Goal: Find specific page/section: Find specific page/section

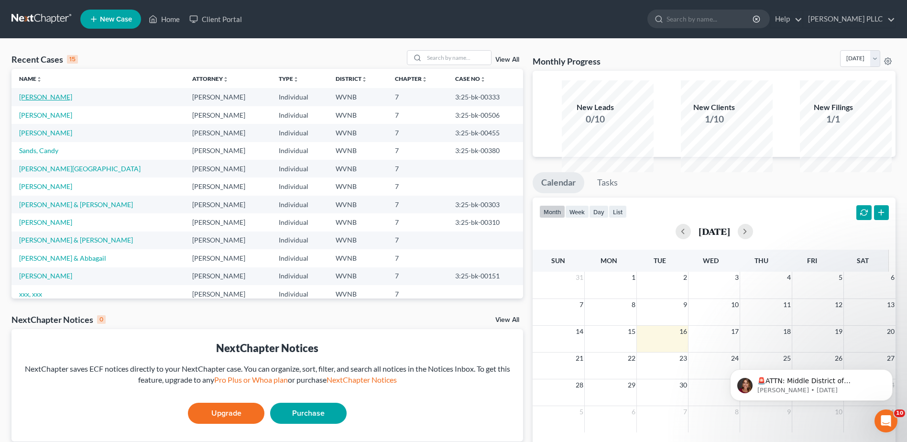
click at [45, 101] on link "[PERSON_NAME]" at bounding box center [45, 97] width 53 height 8
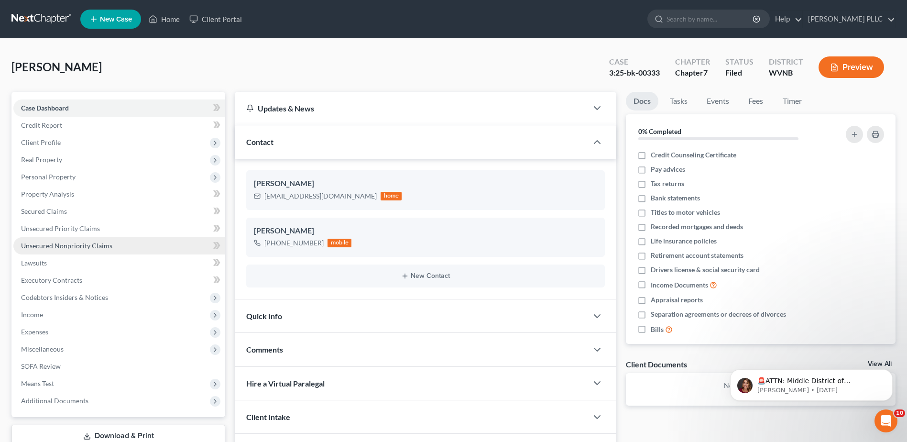
click at [77, 250] on span "Unsecured Nonpriority Claims" at bounding box center [66, 245] width 91 height 8
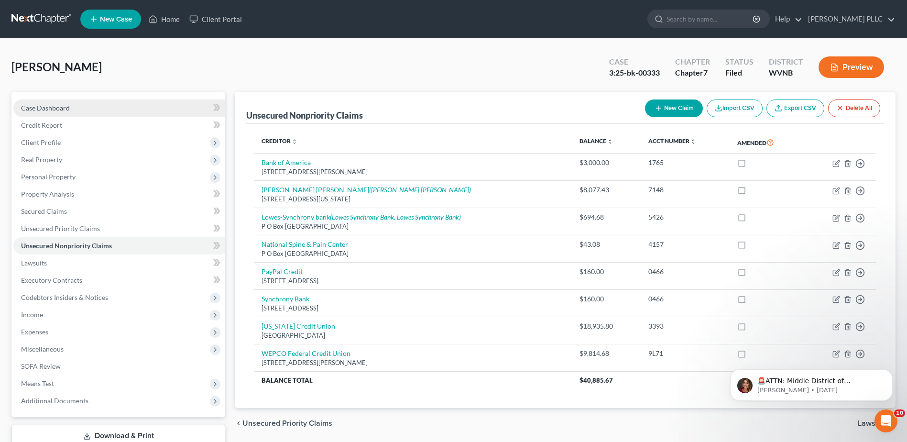
click at [70, 112] on span "Case Dashboard" at bounding box center [45, 108] width 49 height 8
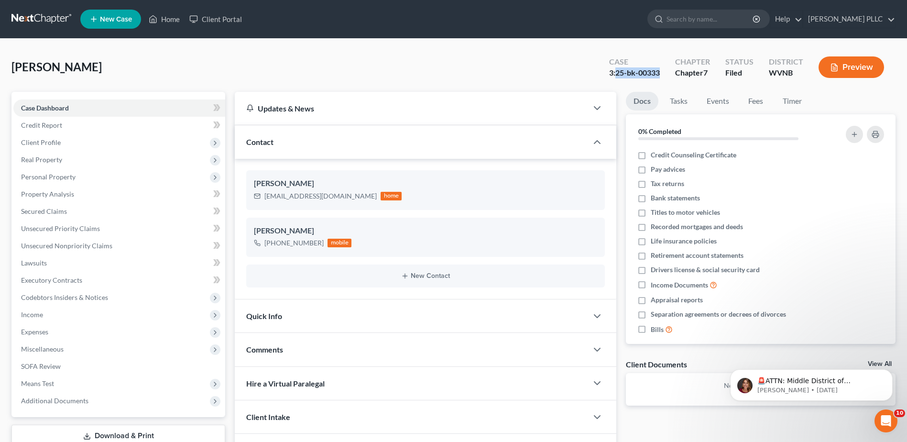
drag, startPoint x: 571, startPoint y: 101, endPoint x: 511, endPoint y: 98, distance: 60.3
click at [609, 78] on div "3:25-bk-00333" at bounding box center [634, 72] width 51 height 11
copy div "25-bk-00333"
